Goal: Complete application form

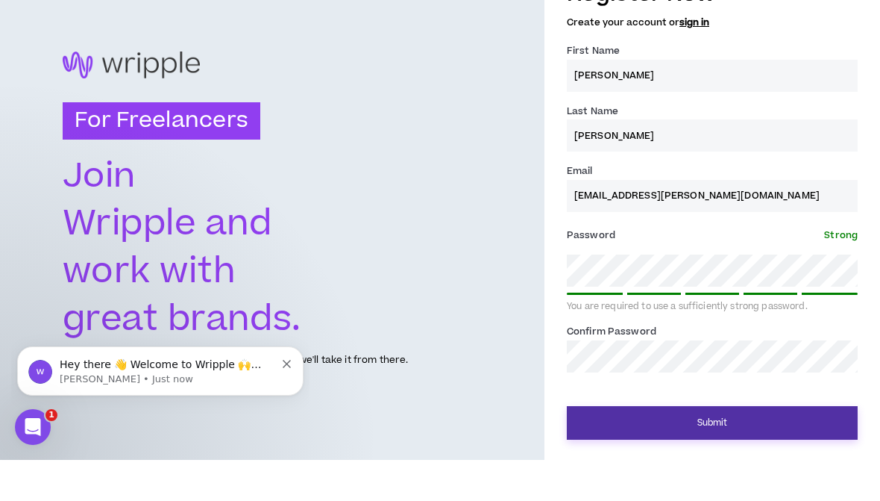
click at [735, 447] on button "Submit" at bounding box center [712, 464] width 291 height 34
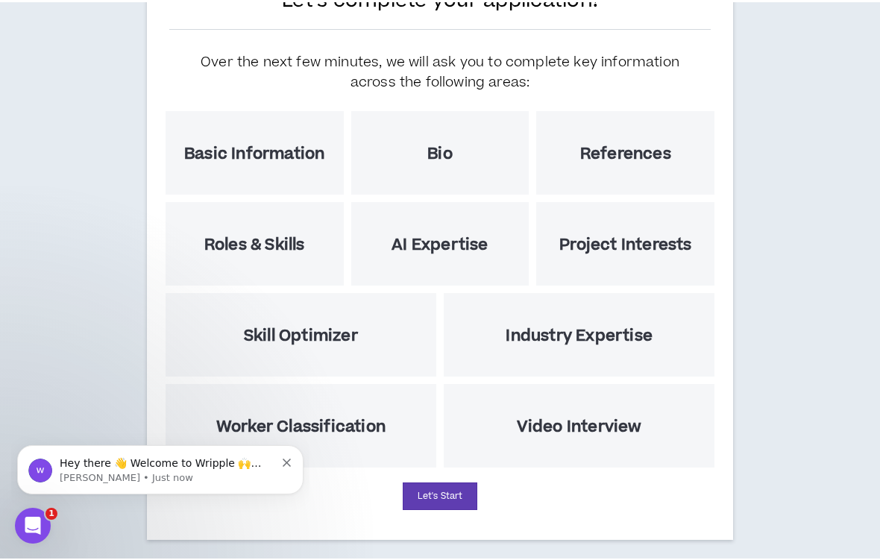
scroll to position [145, 0]
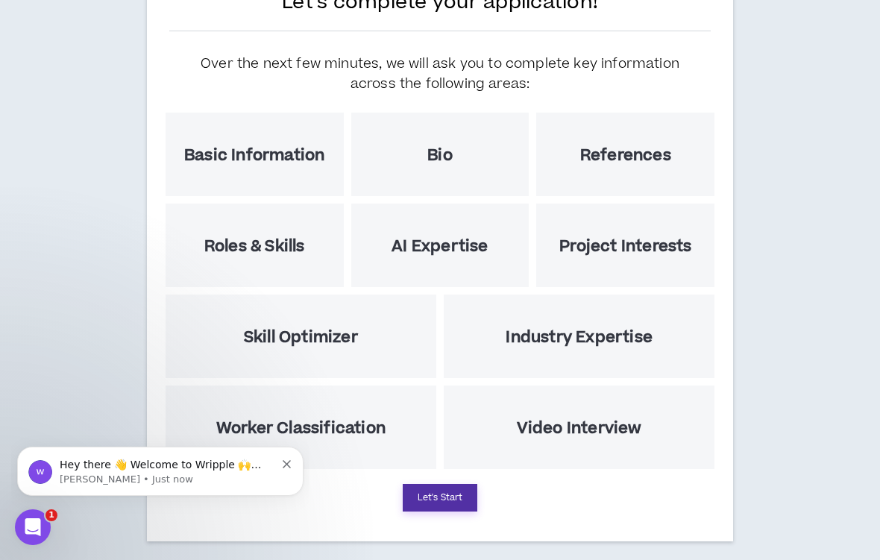
click at [426, 498] on button "Let's Start" at bounding box center [440, 498] width 75 height 28
select select "US"
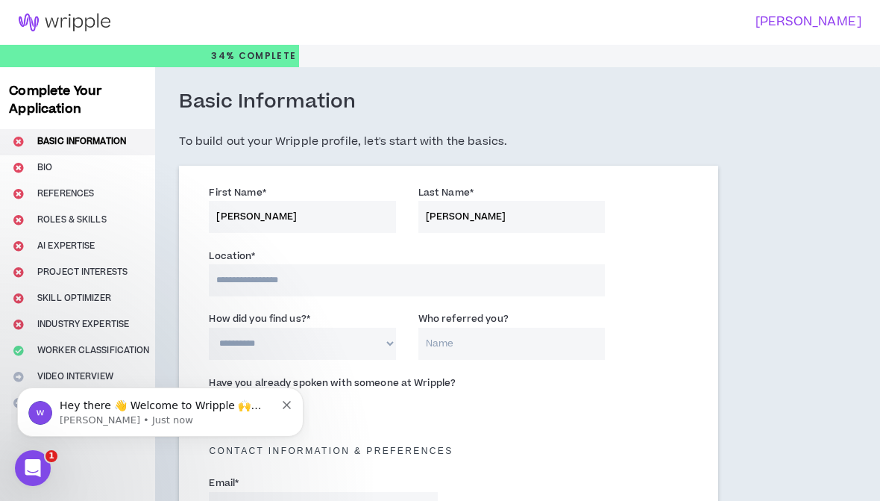
click at [496, 275] on input at bounding box center [407, 280] width 396 height 32
type input "*******"
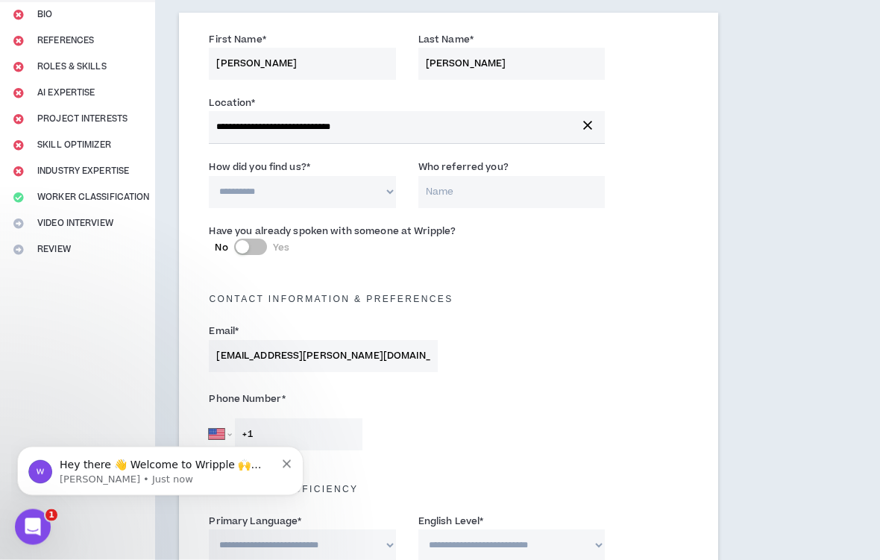
scroll to position [153, 0]
click at [309, 192] on select "**********" at bounding box center [302, 192] width 187 height 32
select select "*"
click at [541, 205] on input "Who referred you?" at bounding box center [512, 192] width 187 height 32
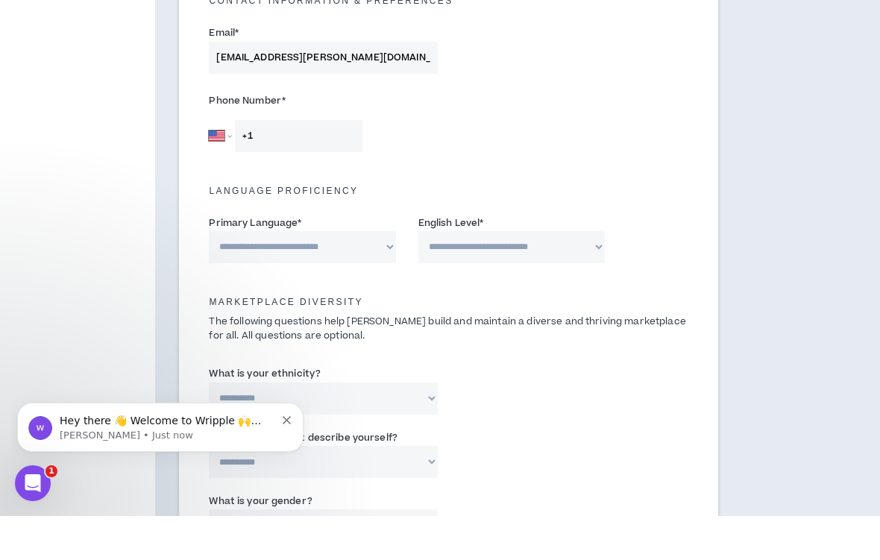
scroll to position [414, 0]
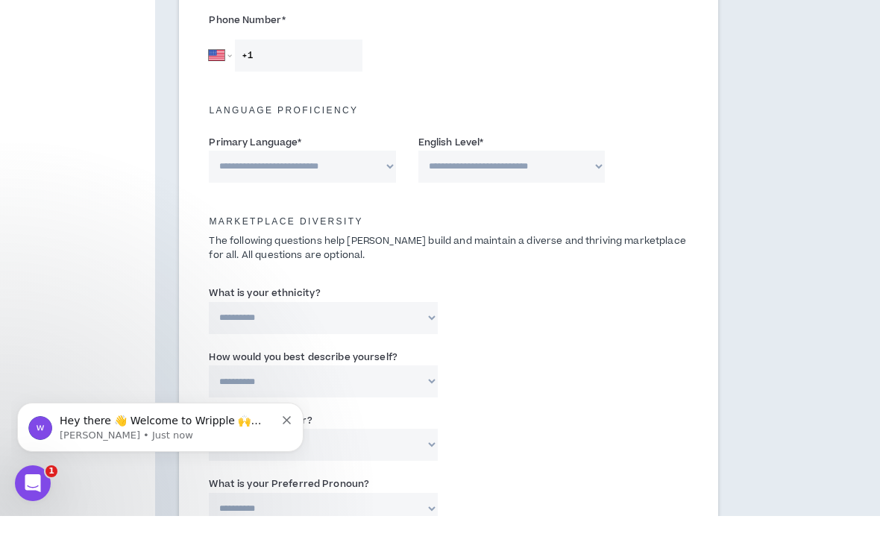
type input "[PERSON_NAME]"
click at [348, 195] on select "**********" at bounding box center [302, 211] width 187 height 32
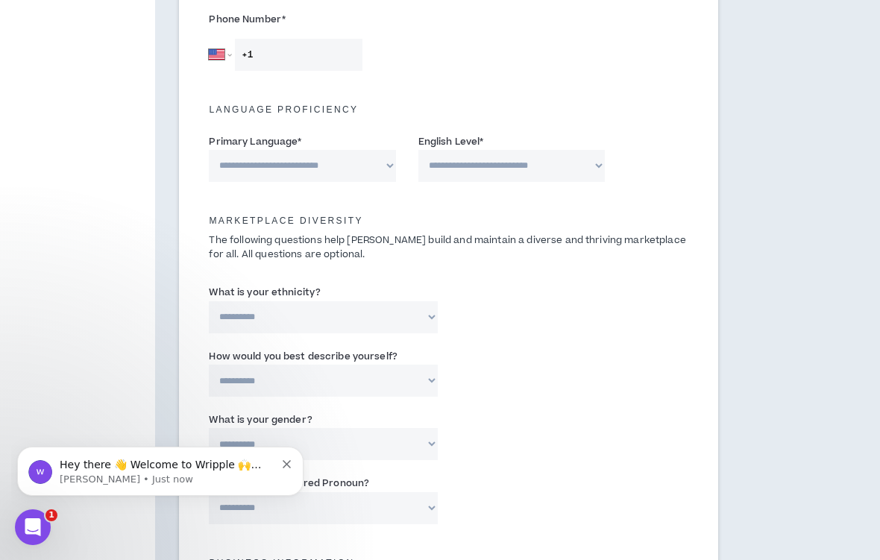
select select "*******"
click at [556, 159] on select "**********" at bounding box center [512, 166] width 187 height 32
select select "*"
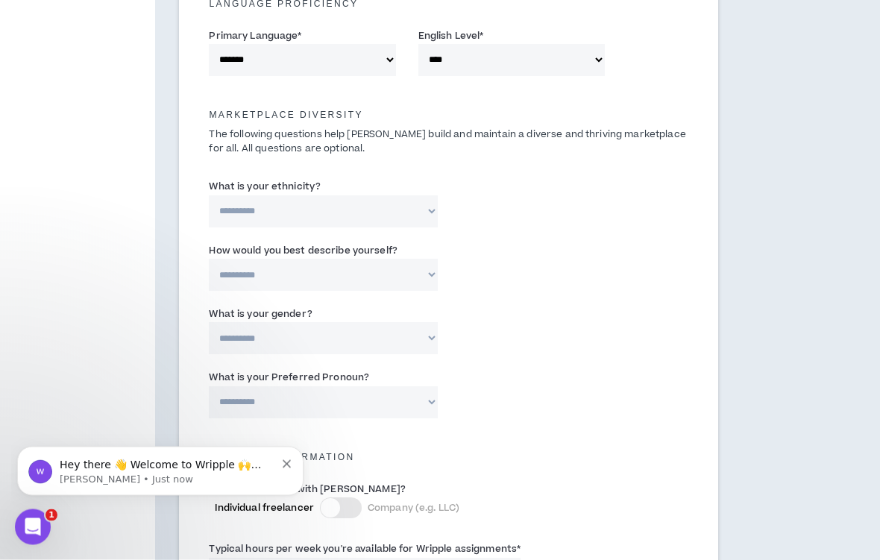
scroll to position [640, 0]
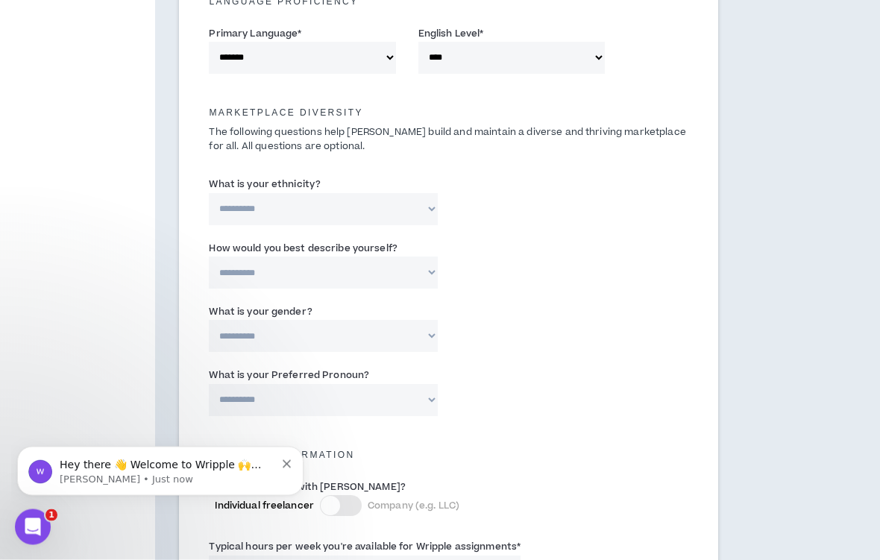
click at [414, 207] on select "**********" at bounding box center [323, 210] width 228 height 32
select select "**********"
click at [583, 322] on div "**********" at bounding box center [449, 331] width 502 height 63
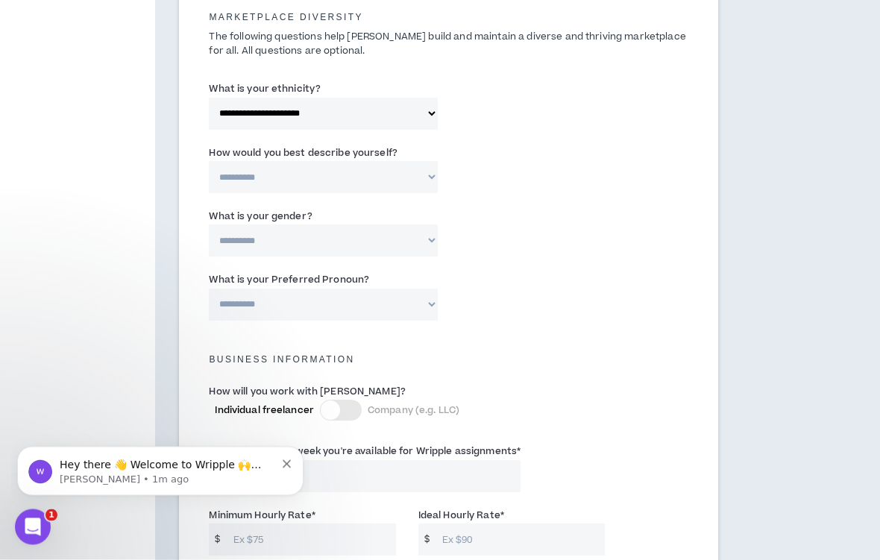
scroll to position [737, 0]
click at [397, 172] on select "**********" at bounding box center [323, 176] width 228 height 32
select select "*****"
click at [384, 238] on select "**********" at bounding box center [323, 240] width 228 height 32
select select "*****"
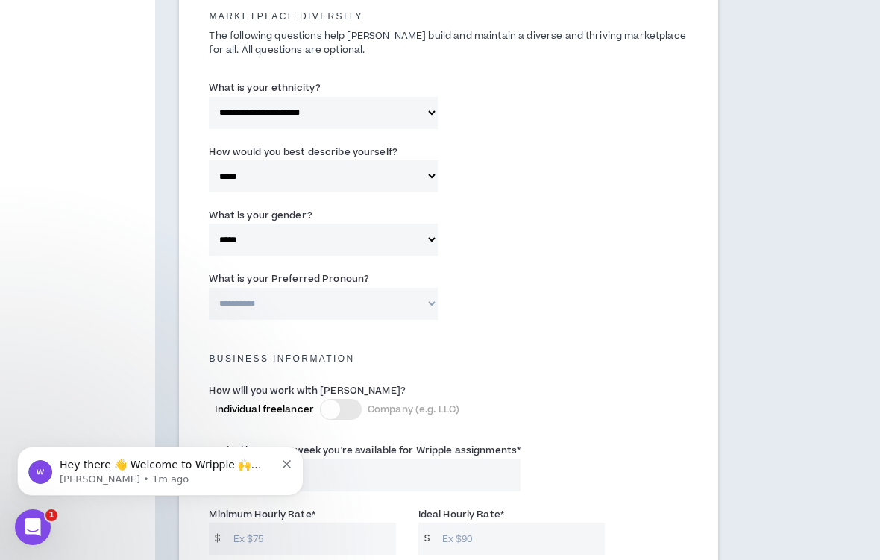
click at [416, 292] on select "**********" at bounding box center [323, 304] width 228 height 32
select select "**********"
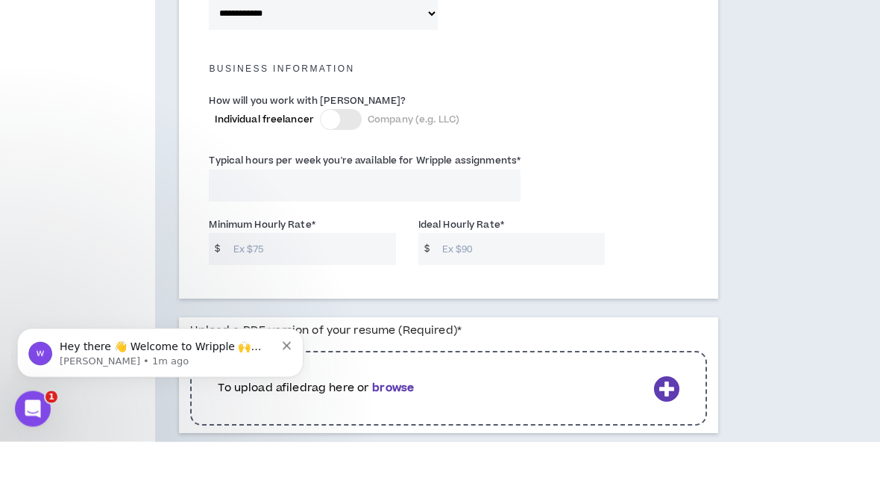
scroll to position [1027, 0]
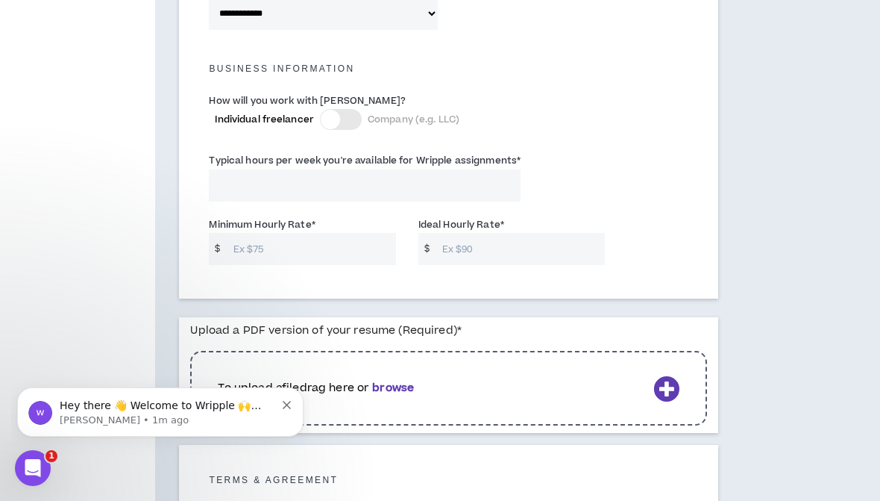
click at [415, 178] on input "Typical hours per week you're available for Wripple assignments *" at bounding box center [365, 185] width 312 height 32
type input "30"
type input "3"
type input "40"
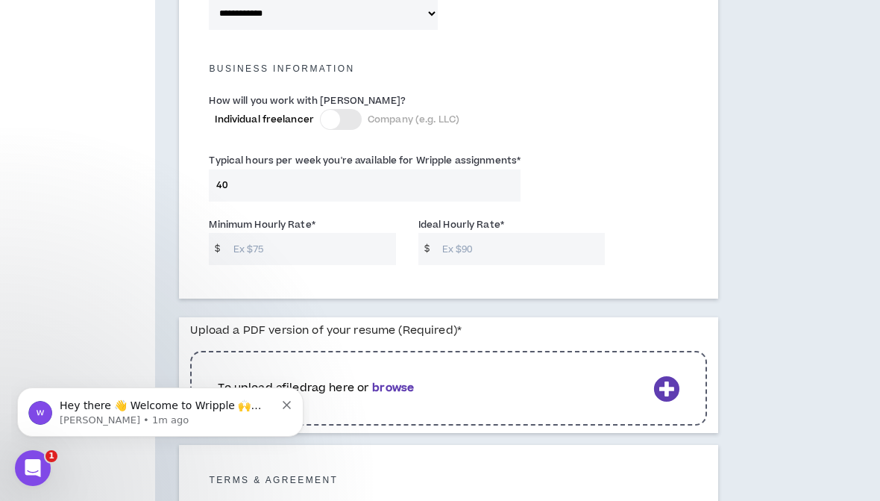
click at [335, 249] on input "Minimum Hourly Rate *" at bounding box center [311, 249] width 170 height 32
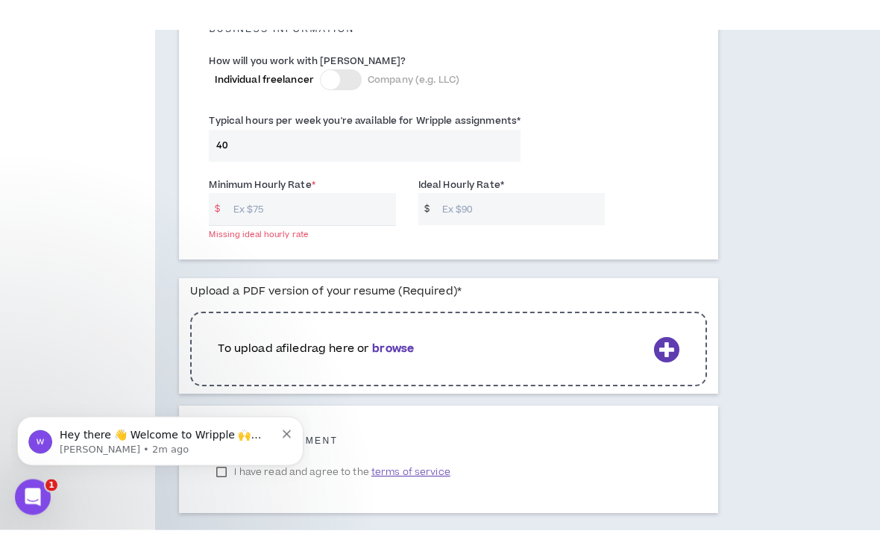
scroll to position [1093, 0]
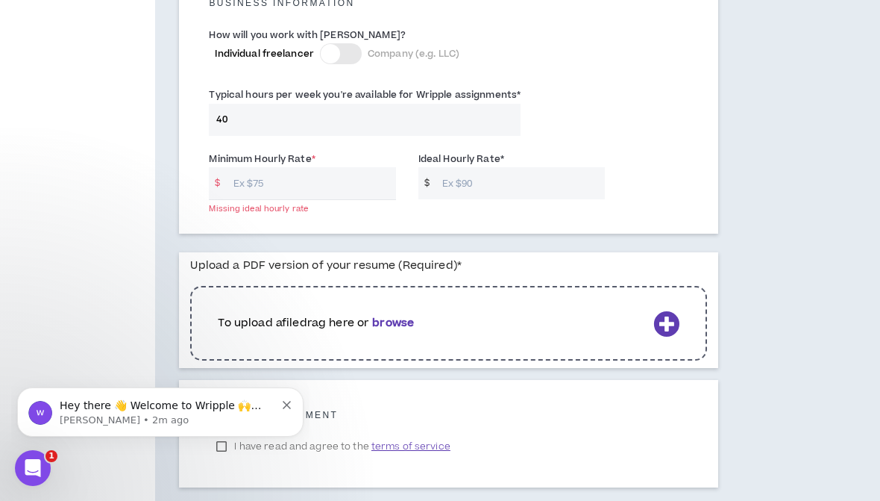
click at [351, 183] on input "Minimum Hourly Rate *" at bounding box center [311, 183] width 170 height 32
type input "75"
click at [520, 182] on input "Ideal Hourly Rate *" at bounding box center [520, 183] width 170 height 32
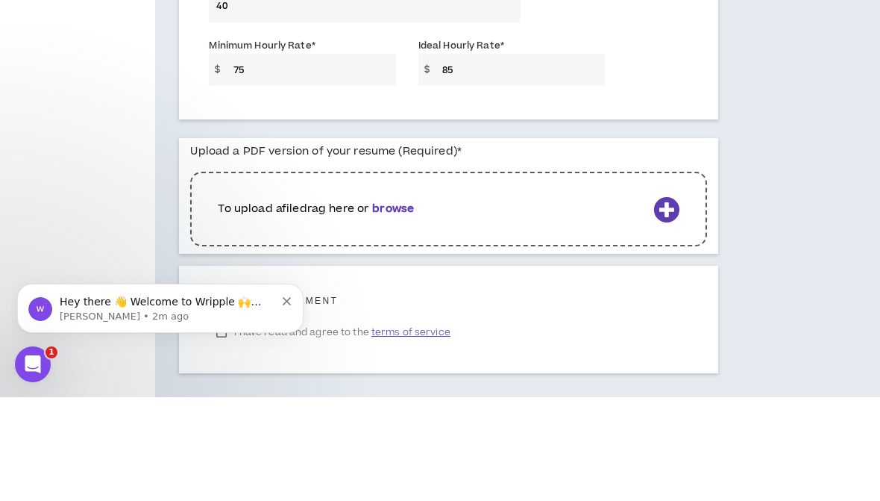
scroll to position [1162, 0]
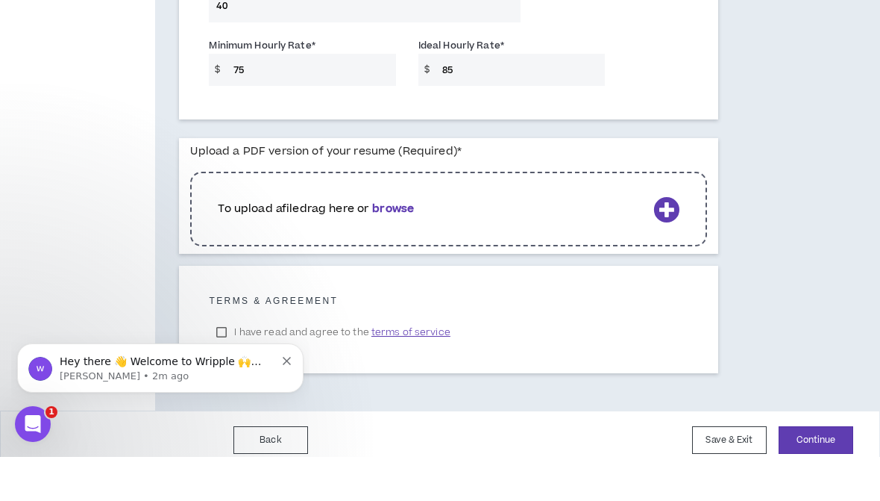
type input "85"
click at [668, 240] on icon at bounding box center [667, 253] width 26 height 26
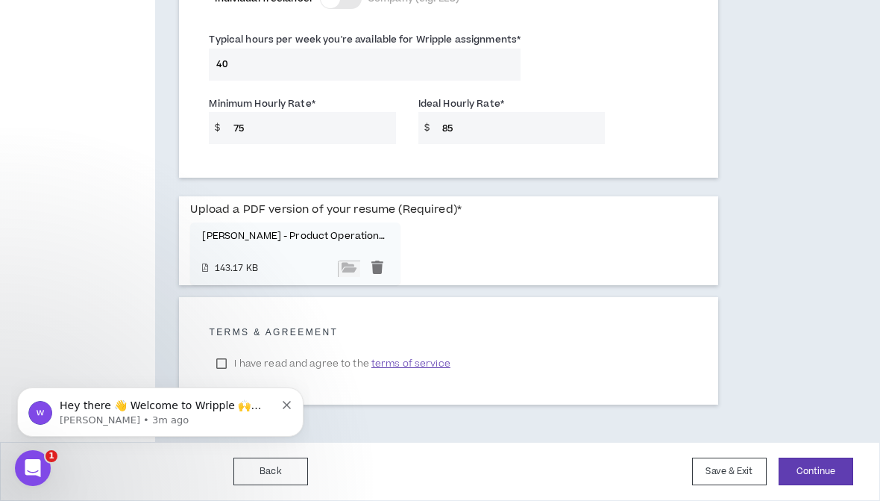
scroll to position [1142, 0]
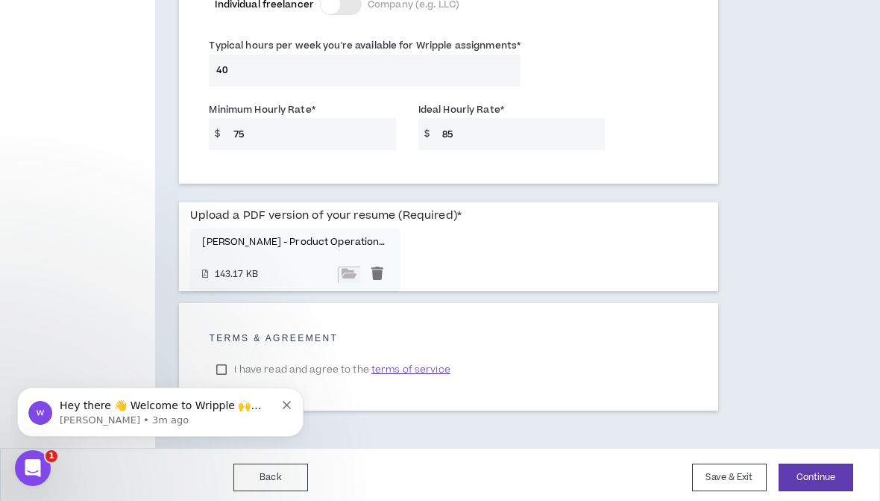
click at [225, 358] on label "I have read and agree to the terms of service" at bounding box center [333, 369] width 248 height 22
click at [812, 470] on button "Continue" at bounding box center [816, 477] width 75 height 28
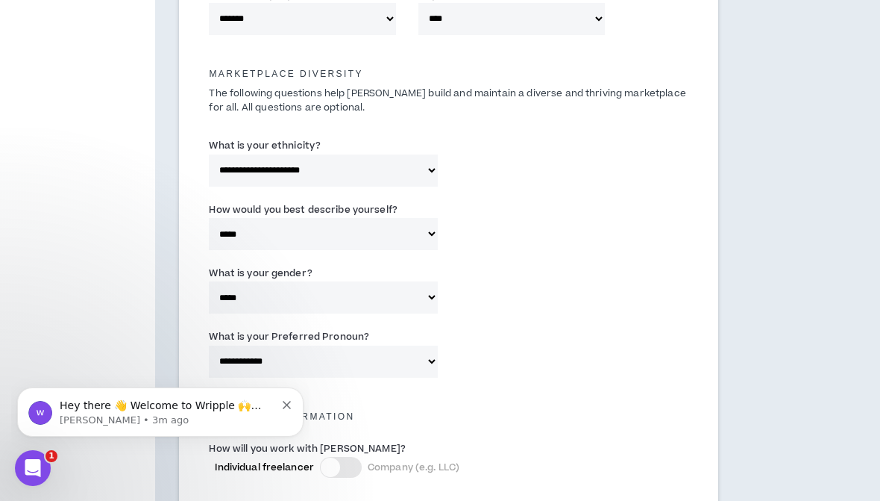
scroll to position [537, 0]
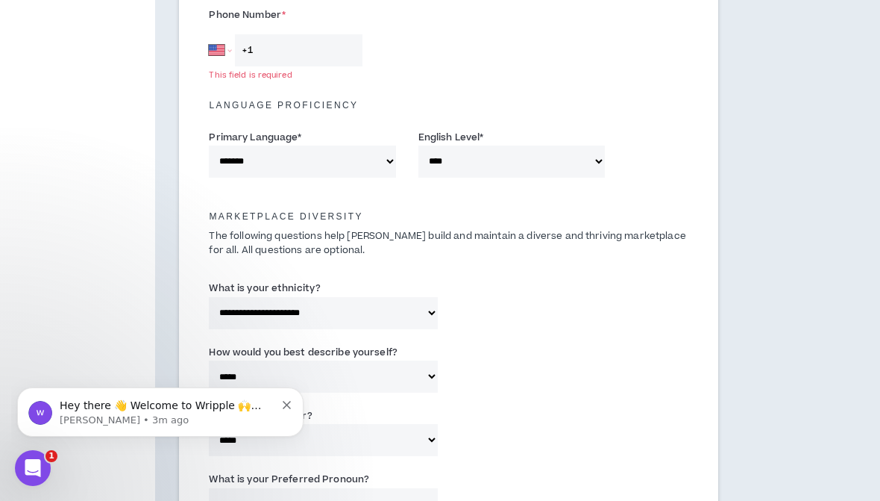
click at [312, 52] on input "+1" at bounding box center [299, 50] width 128 height 32
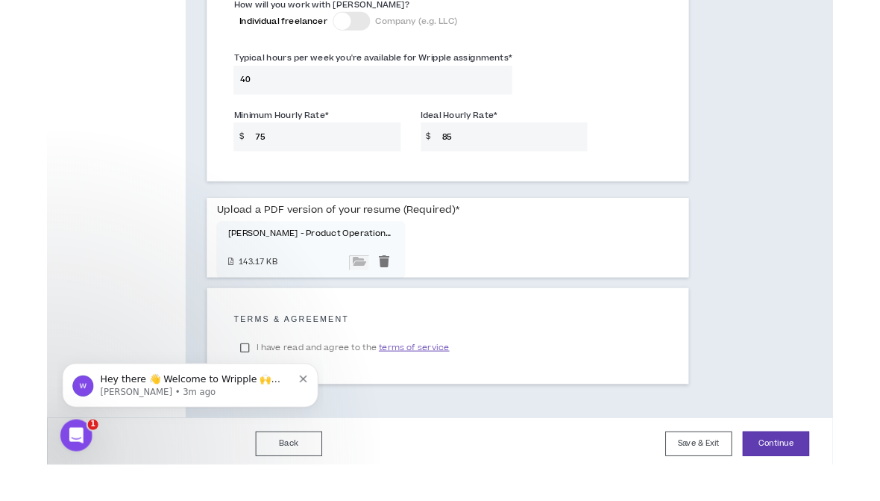
scroll to position [1142, 0]
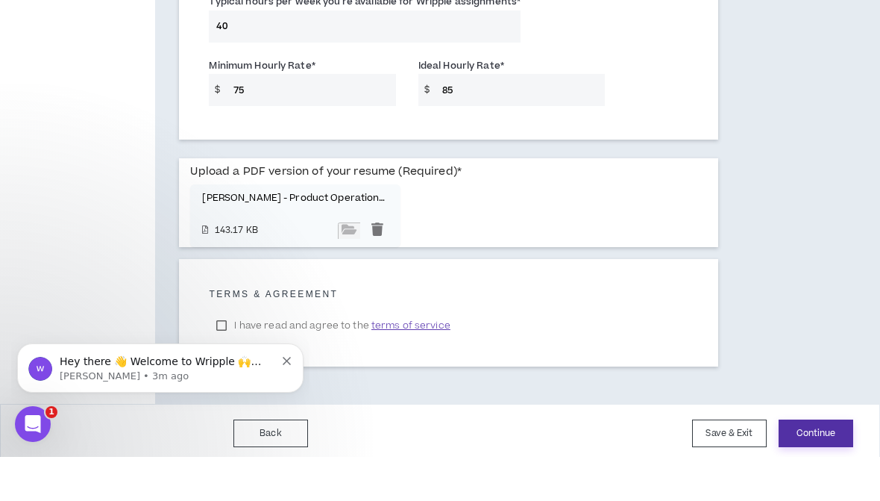
type input "[PHONE_NUMBER]"
click at [836, 463] on button "Continue" at bounding box center [816, 477] width 75 height 28
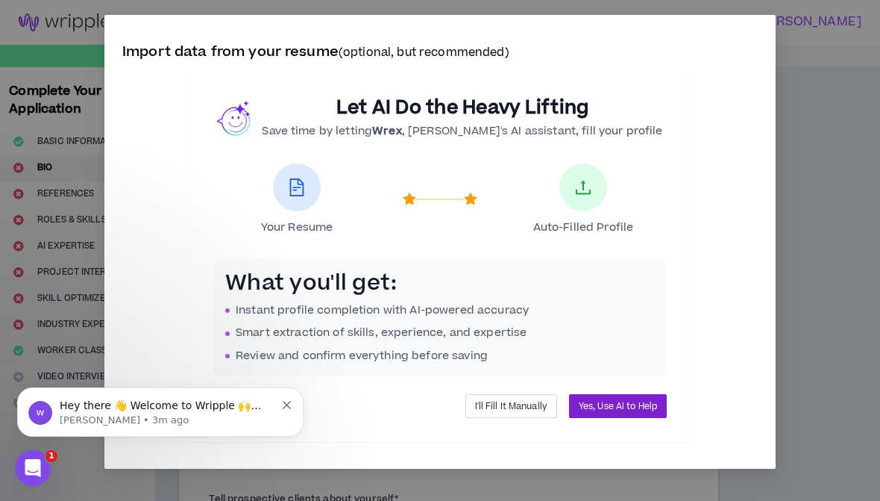
click at [644, 407] on span "Yes, Use AI to Help" at bounding box center [618, 406] width 78 height 14
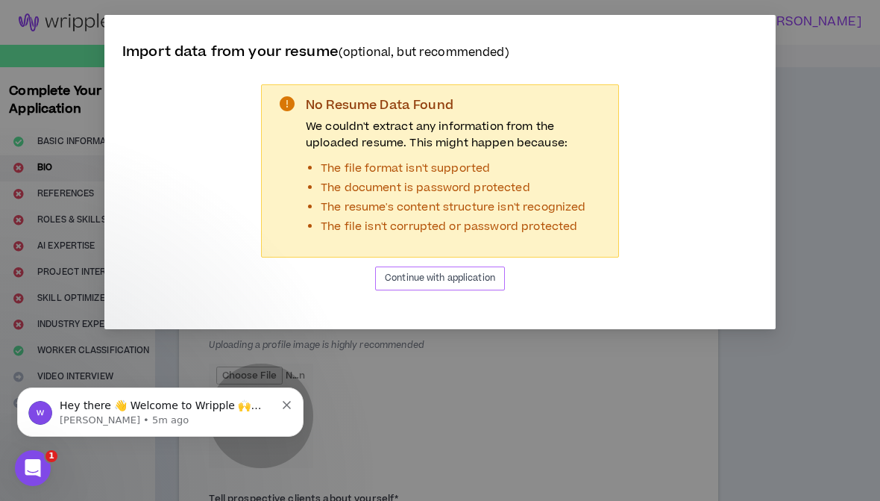
click at [460, 275] on span "Continue with application" at bounding box center [440, 278] width 110 height 14
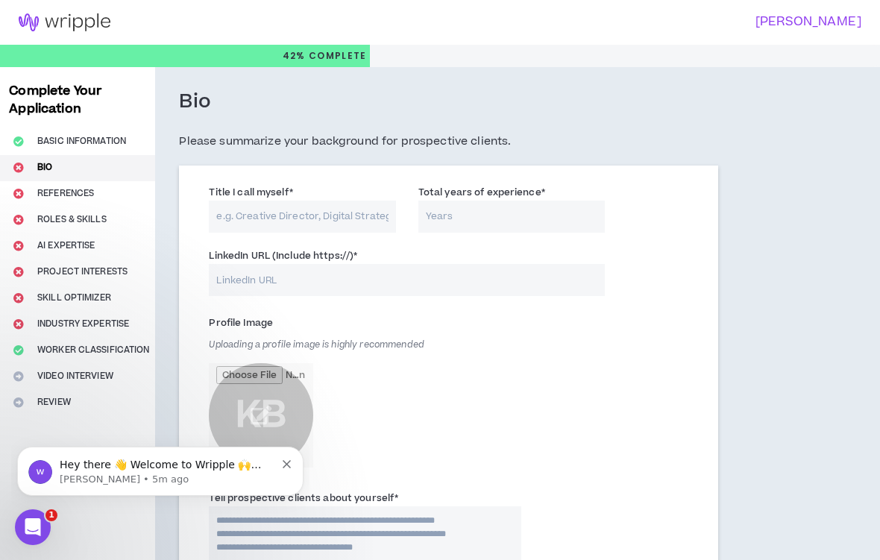
click at [346, 207] on input "Title I call myself *" at bounding box center [302, 217] width 187 height 32
click at [250, 217] on input "Product Manager" at bounding box center [302, 217] width 187 height 32
type input "t"
type input "Technical Project Manager"
type input "7"
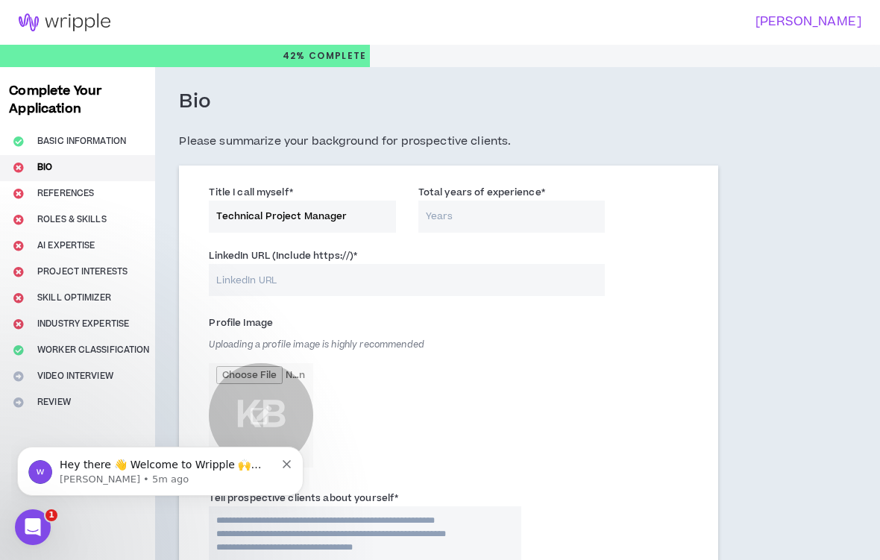
type input "6"
type input "10"
click at [526, 282] on input "LinkedIn URL (Include https://) *" at bounding box center [407, 280] width 396 height 32
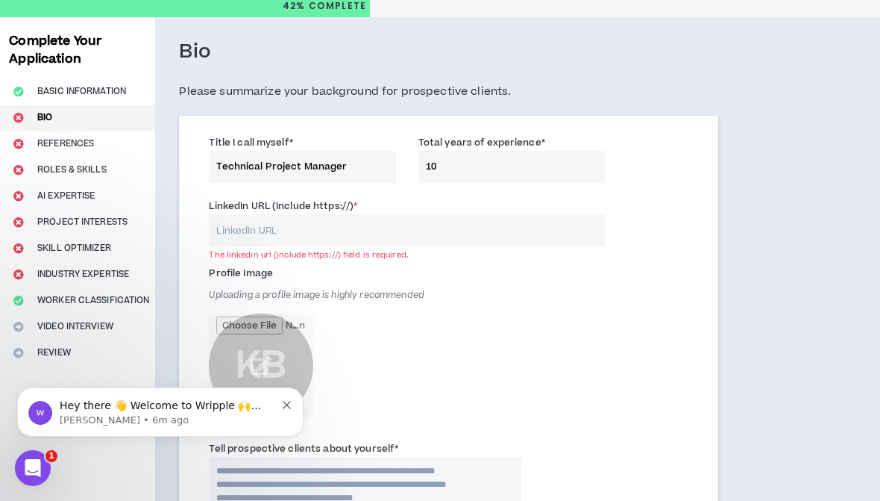
scroll to position [51, 0]
click at [488, 219] on input "LinkedIn URL (Include https://) *" at bounding box center [407, 229] width 396 height 32
paste input "[URL][DOMAIN_NAME][PERSON_NAME]"
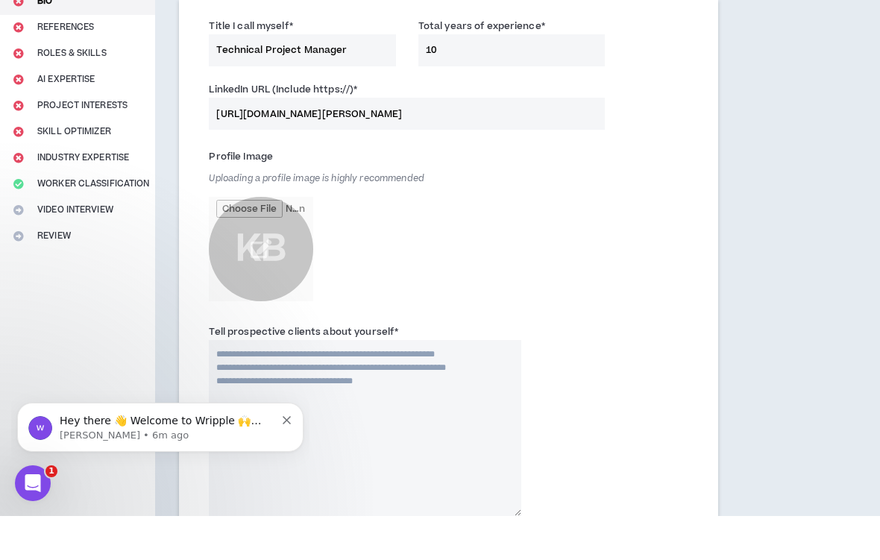
scroll to position [122, 0]
type input "[URL][DOMAIN_NAME][PERSON_NAME]"
click at [269, 248] on input "file" at bounding box center [261, 293] width 104 height 104
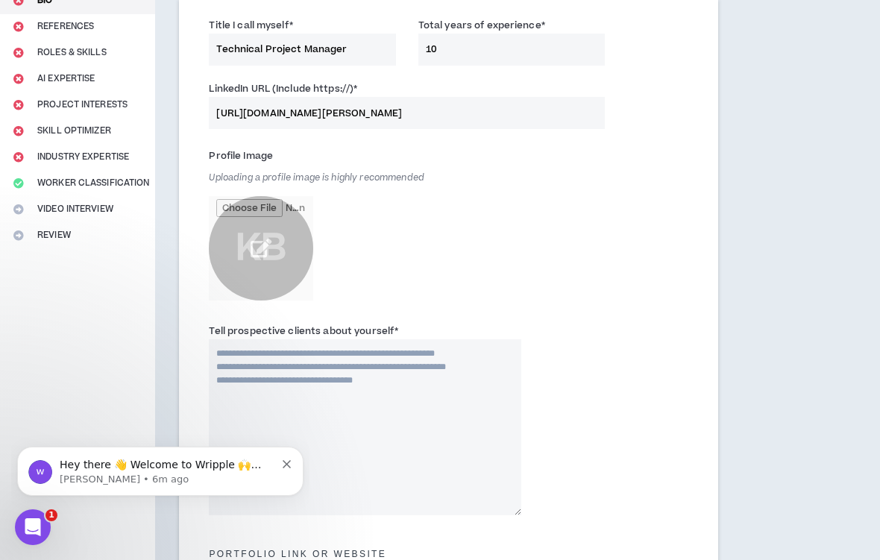
click at [265, 243] on input "file" at bounding box center [261, 248] width 104 height 104
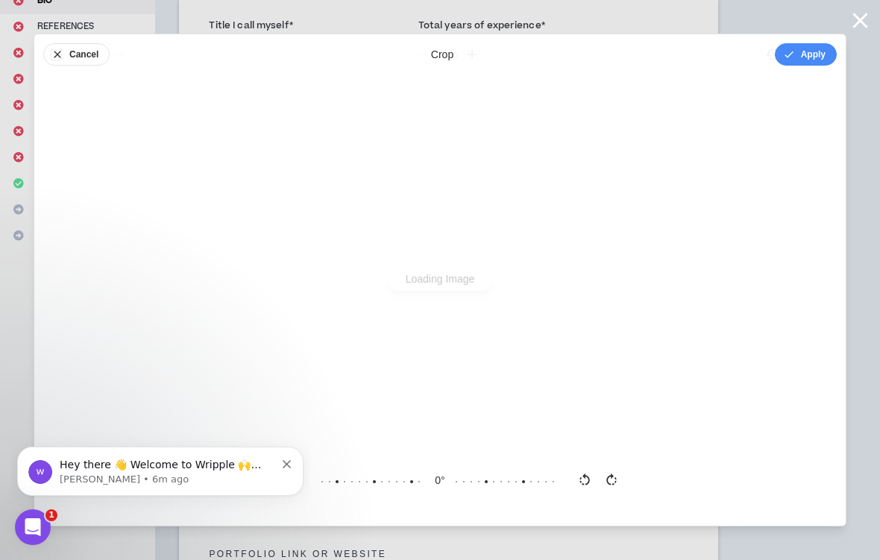
scroll to position [0, 0]
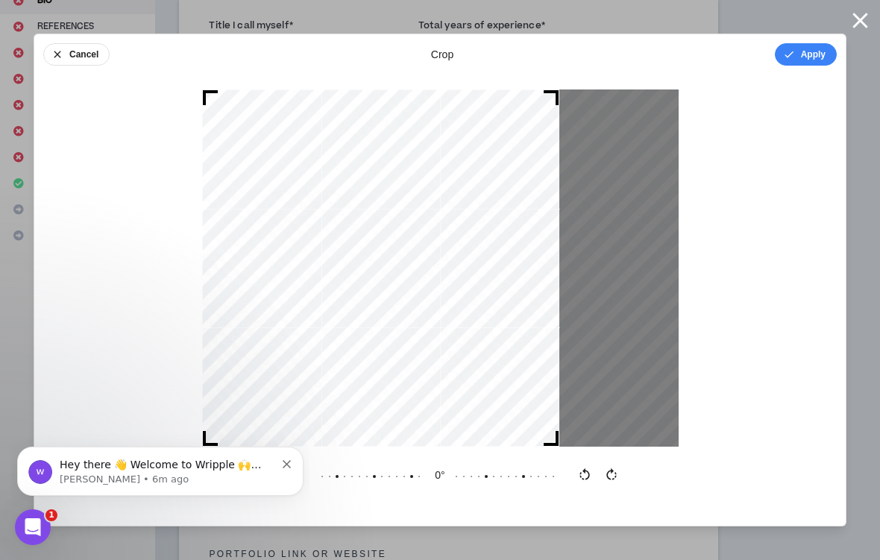
click at [498, 404] on div at bounding box center [380, 268] width 357 height 357
click at [804, 54] on button "Apply" at bounding box center [806, 54] width 62 height 22
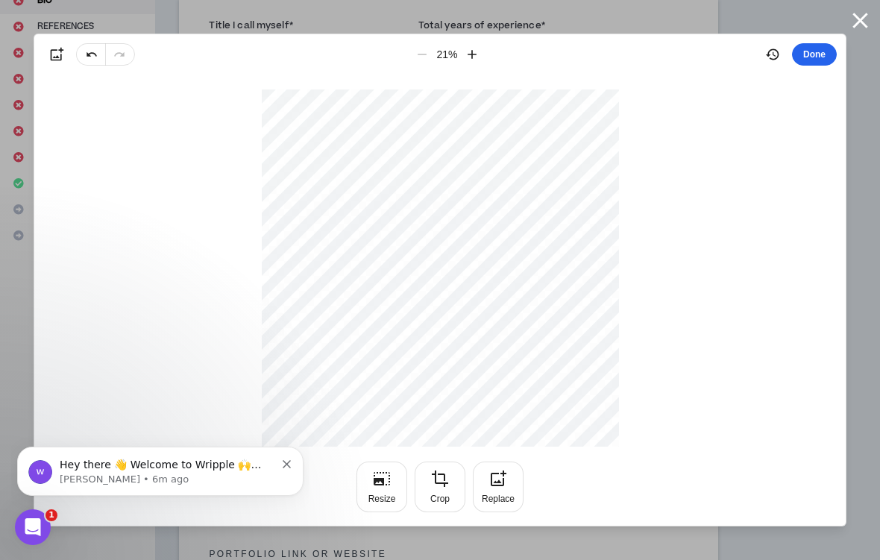
click at [818, 58] on button "Done" at bounding box center [814, 54] width 45 height 22
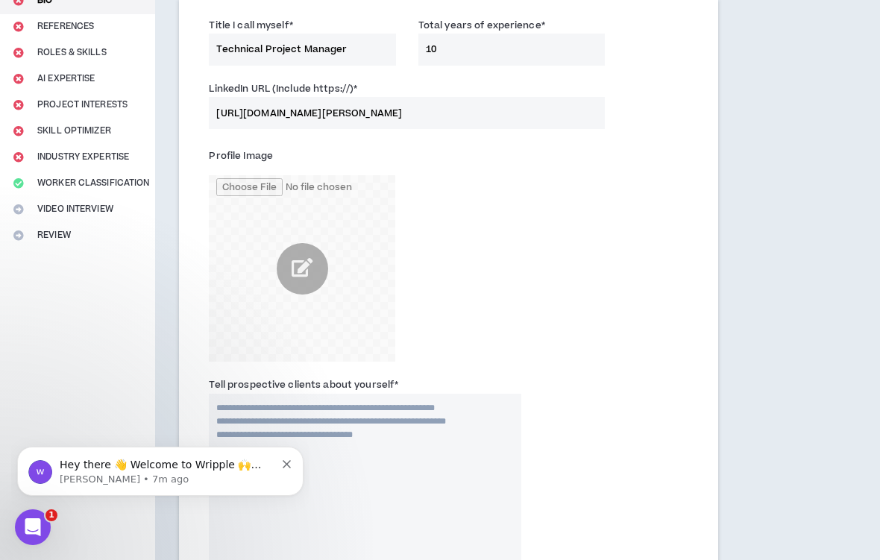
click at [624, 395] on div "Tell prospective clients about yourself *" at bounding box center [449, 476] width 502 height 207
click at [469, 475] on textarea "Tell prospective clients about yourself *" at bounding box center [365, 482] width 312 height 176
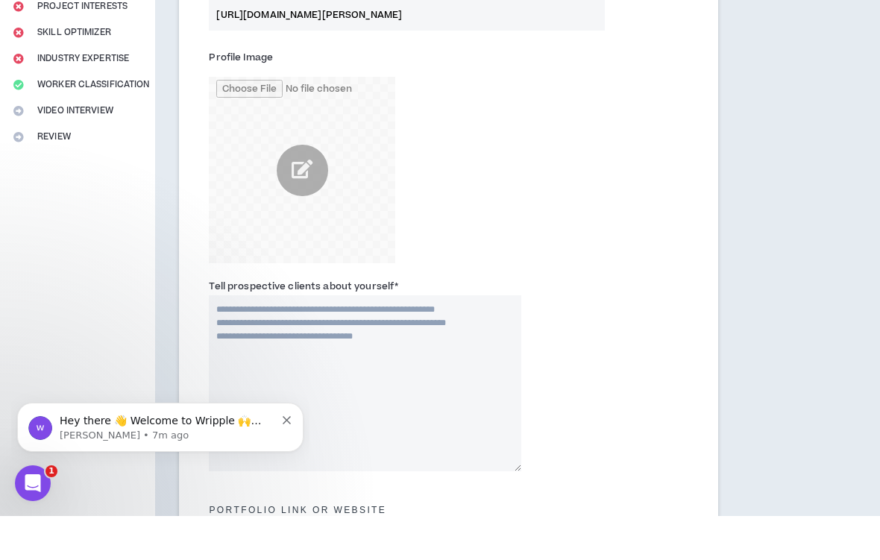
scroll to position [236, 0]
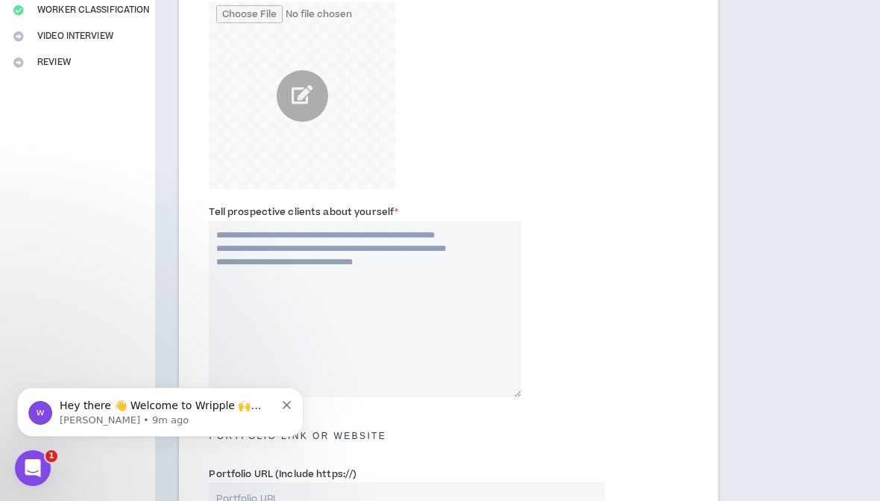
click at [342, 267] on textarea "Tell prospective clients about yourself *" at bounding box center [365, 309] width 312 height 176
click at [254, 229] on textarea "Tell prospective clients about yourself *" at bounding box center [365, 310] width 312 height 176
click at [257, 247] on textarea "Tell prospective clients about yourself *" at bounding box center [365, 310] width 312 height 176
paste textarea "**********"
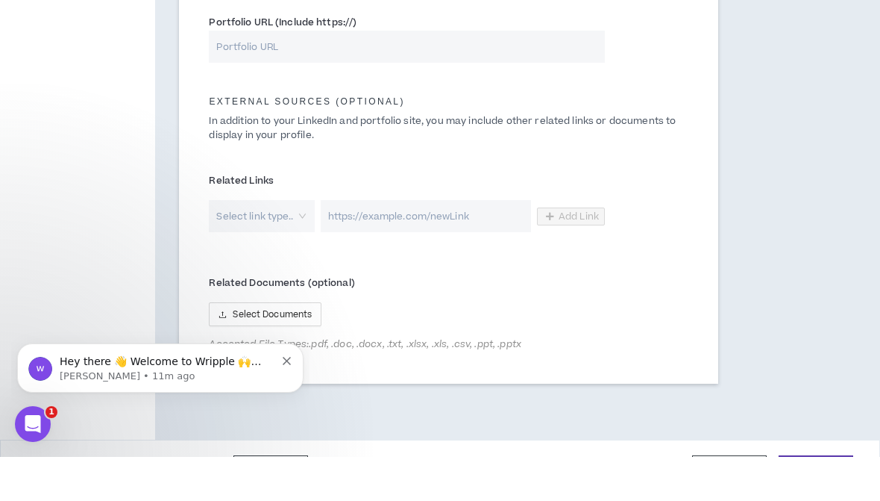
scroll to position [787, 0]
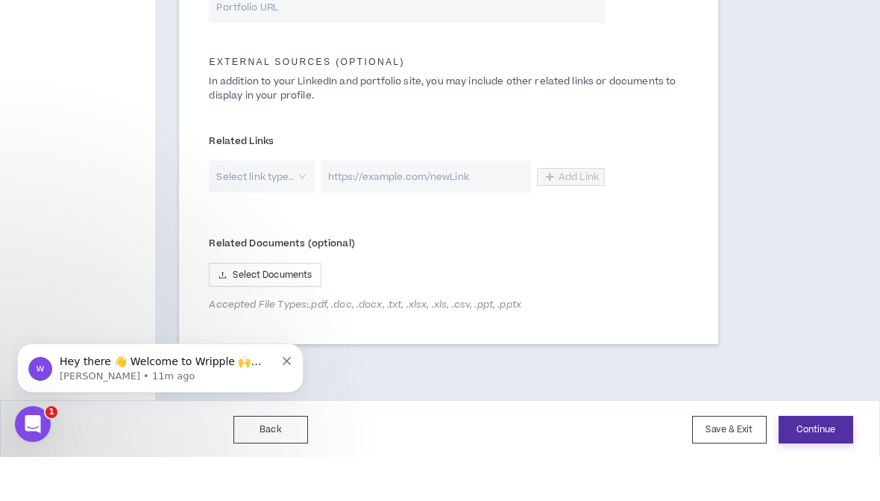
type textarea "**********"
click at [830, 460] on button "Continue" at bounding box center [816, 474] width 75 height 28
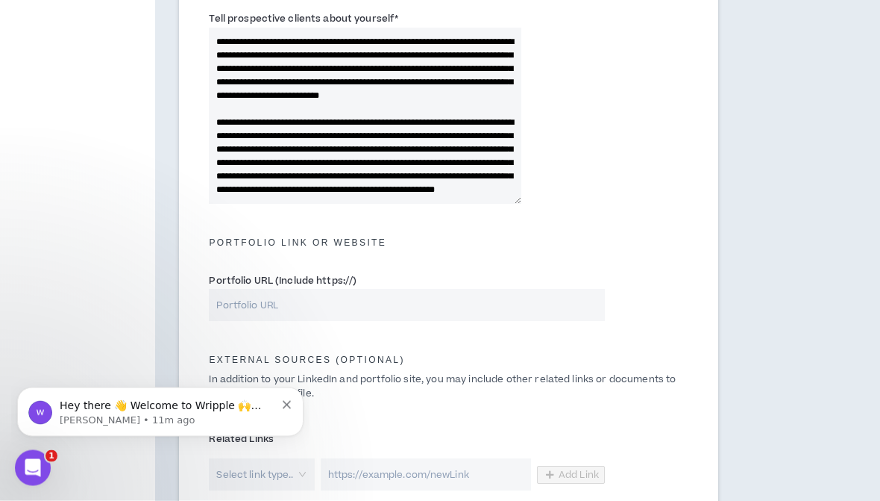
scroll to position [460, 0]
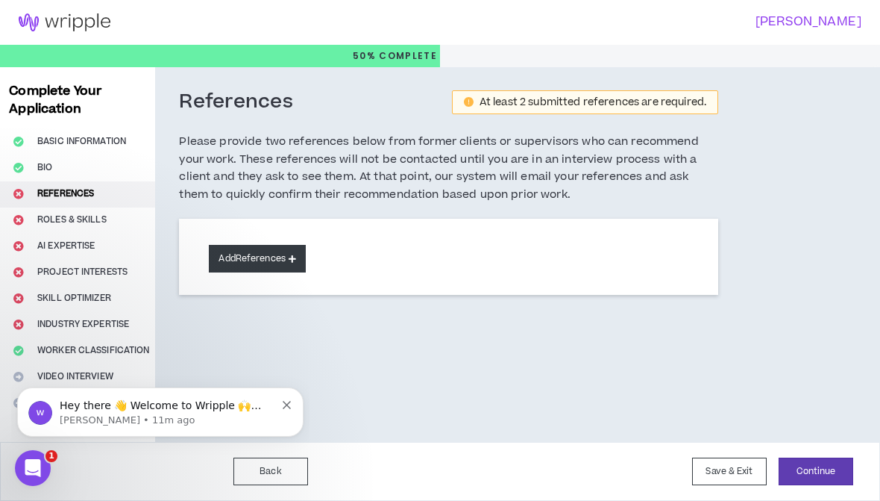
click at [259, 264] on button "Add References" at bounding box center [257, 259] width 97 height 28
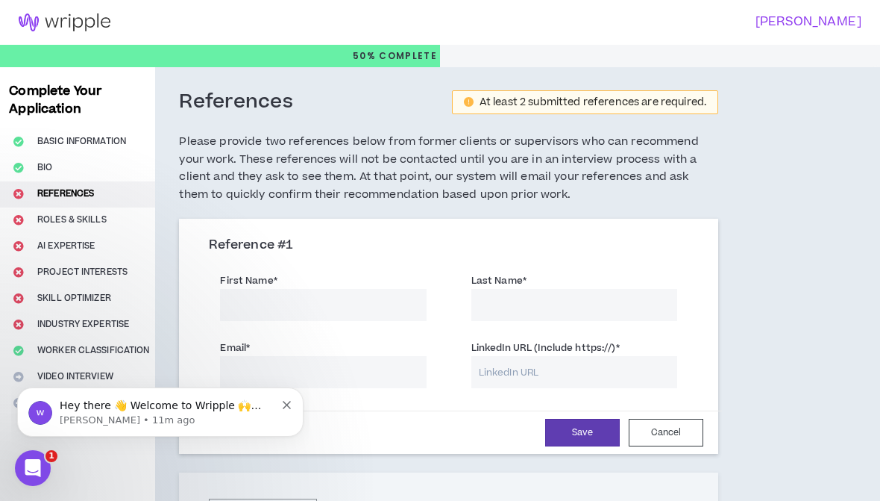
click at [353, 301] on input "First Name *" at bounding box center [323, 305] width 206 height 32
type input "[PERSON_NAME]"
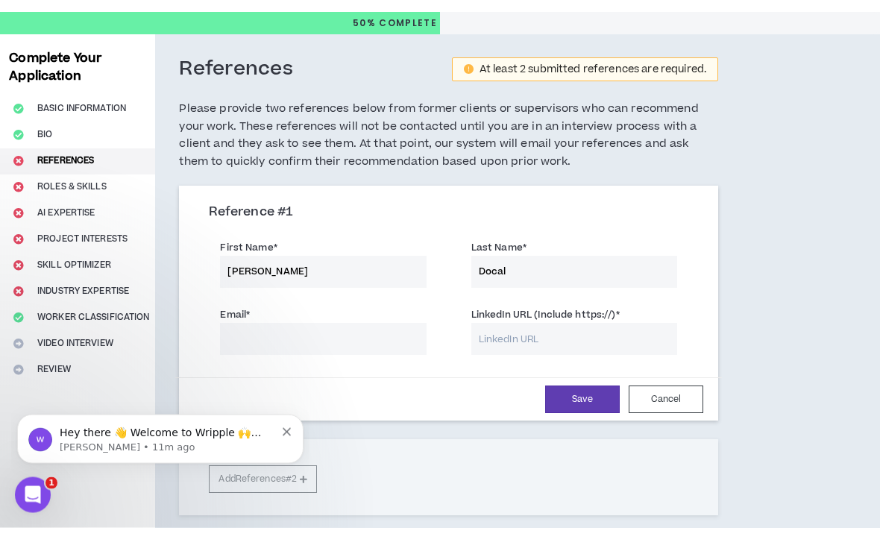
type input "Docal"
click at [382, 356] on input "Email *" at bounding box center [323, 372] width 206 height 32
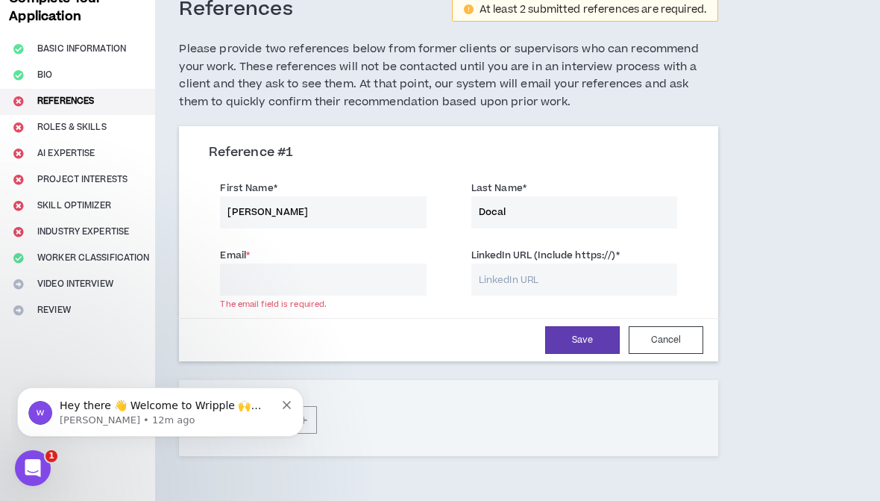
scroll to position [92, 0]
click at [603, 275] on input "LinkedIn URL (Include https://) *" at bounding box center [575, 280] width 206 height 32
paste input "[URL][DOMAIN_NAME]"
type input "[URL][DOMAIN_NAME]"
click at [527, 269] on input "[URL][DOMAIN_NAME]" at bounding box center [575, 280] width 206 height 32
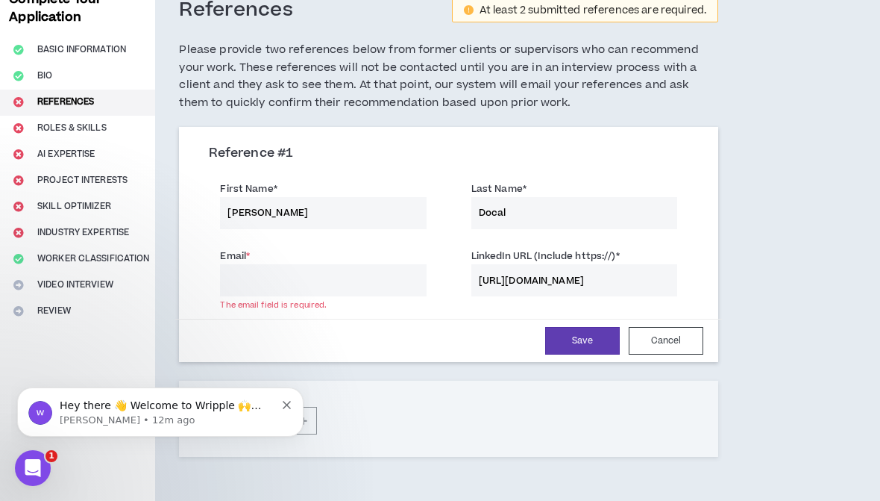
click at [541, 271] on input "[URL][DOMAIN_NAME]" at bounding box center [575, 280] width 206 height 32
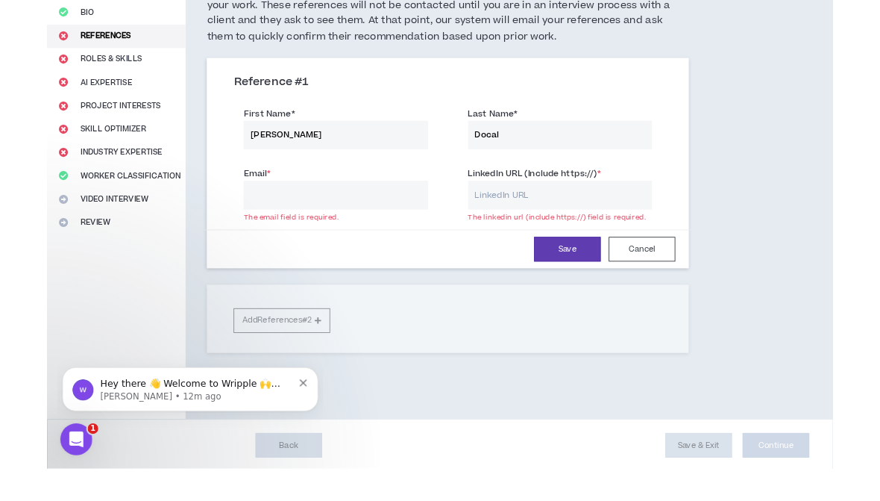
scroll to position [177, 0]
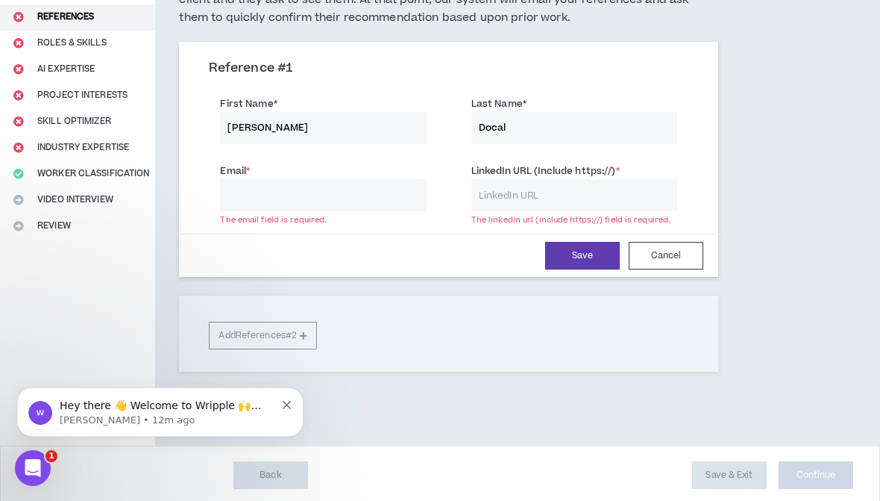
click at [727, 429] on div "References At least 2 submitted references are required. Please provide two ref…" at bounding box center [448, 167] width 587 height 555
click at [674, 252] on button "Cancel" at bounding box center [666, 256] width 75 height 28
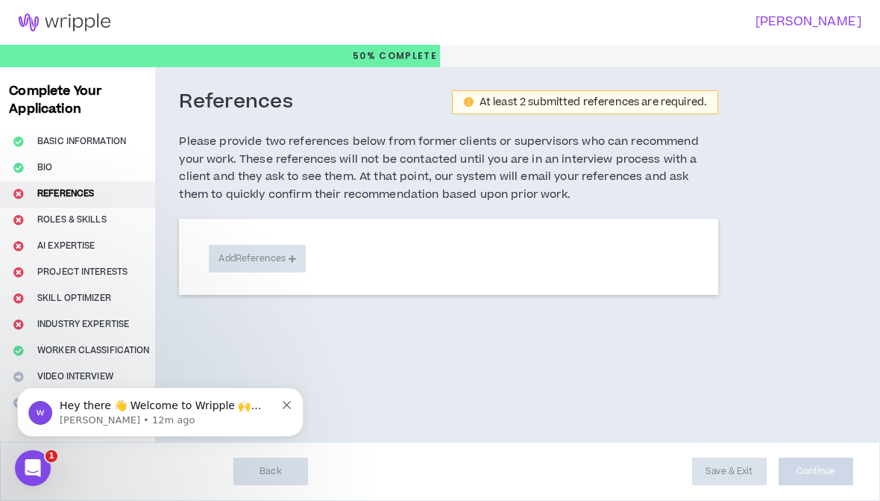
scroll to position [0, 0]
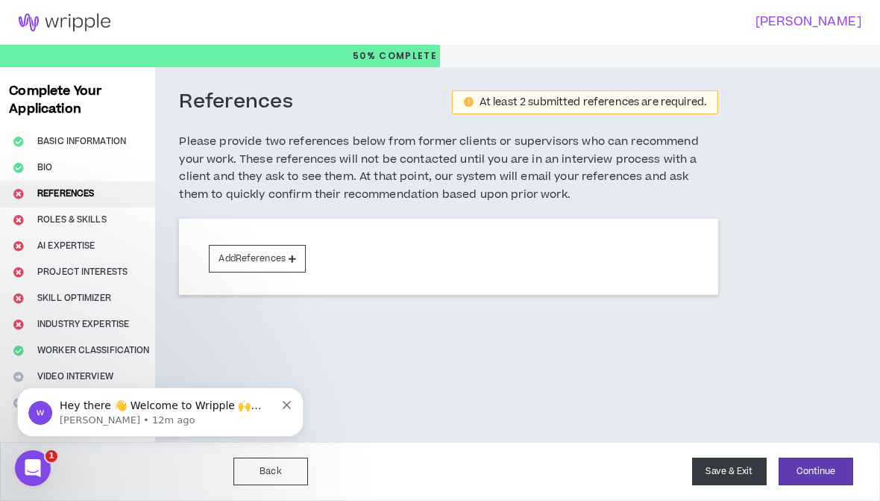
click at [738, 470] on button "Save & Exit" at bounding box center [729, 471] width 75 height 28
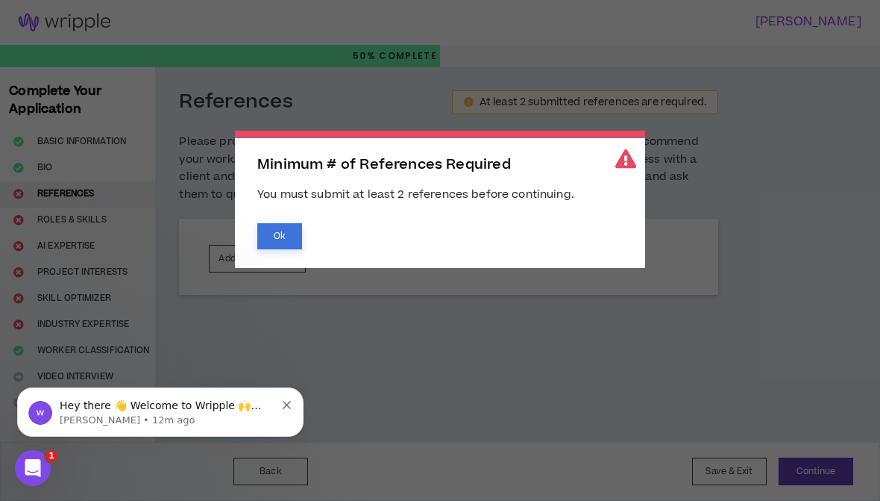
click at [266, 234] on button "Ok" at bounding box center [279, 236] width 45 height 26
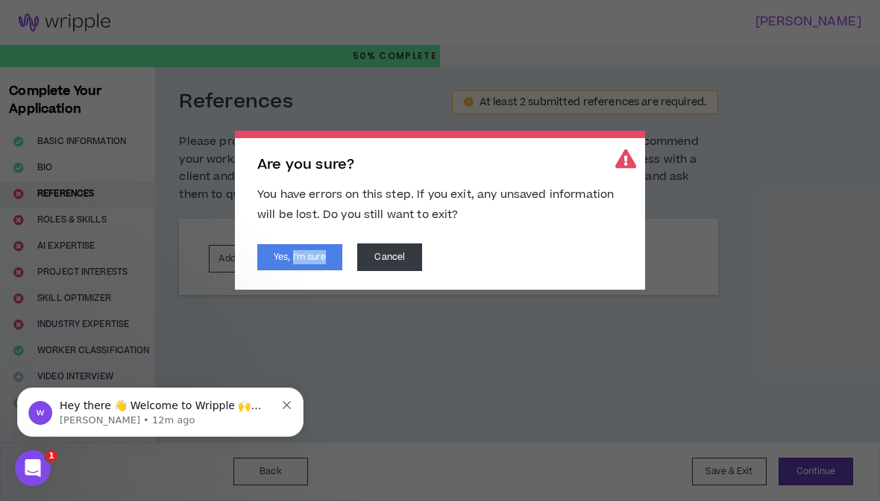
click at [527, 245] on div "Yes, I'm sure Cancel" at bounding box center [440, 257] width 366 height 28
click at [401, 265] on button "Cancel" at bounding box center [389, 257] width 65 height 28
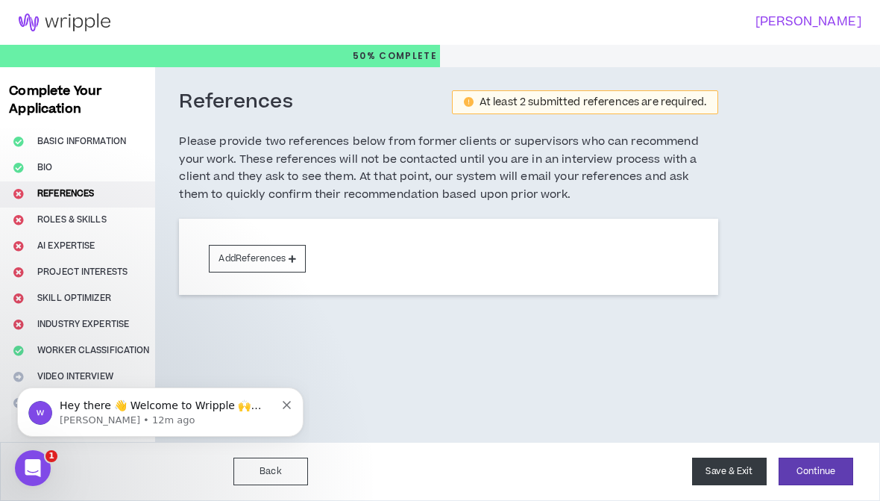
click at [737, 473] on button "Save & Exit" at bounding box center [729, 471] width 75 height 28
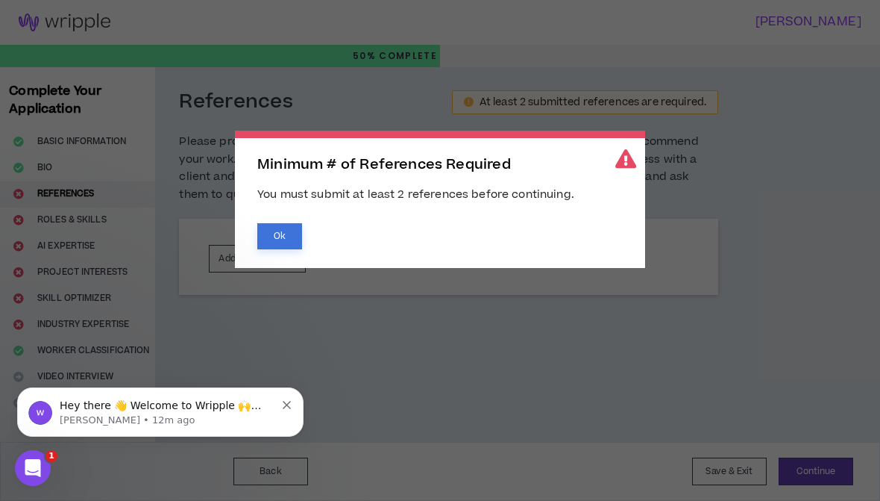
click at [274, 223] on button "Ok" at bounding box center [279, 236] width 45 height 26
